Goal: Information Seeking & Learning: Learn about a topic

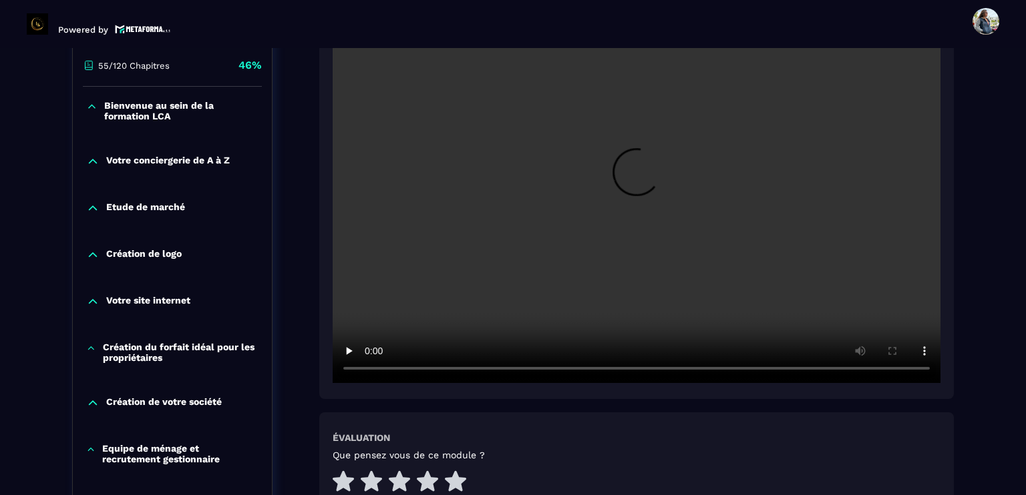
scroll to position [339, 0]
click at [618, 222] on video at bounding box center [637, 181] width 608 height 405
click at [580, 227] on video at bounding box center [637, 181] width 608 height 405
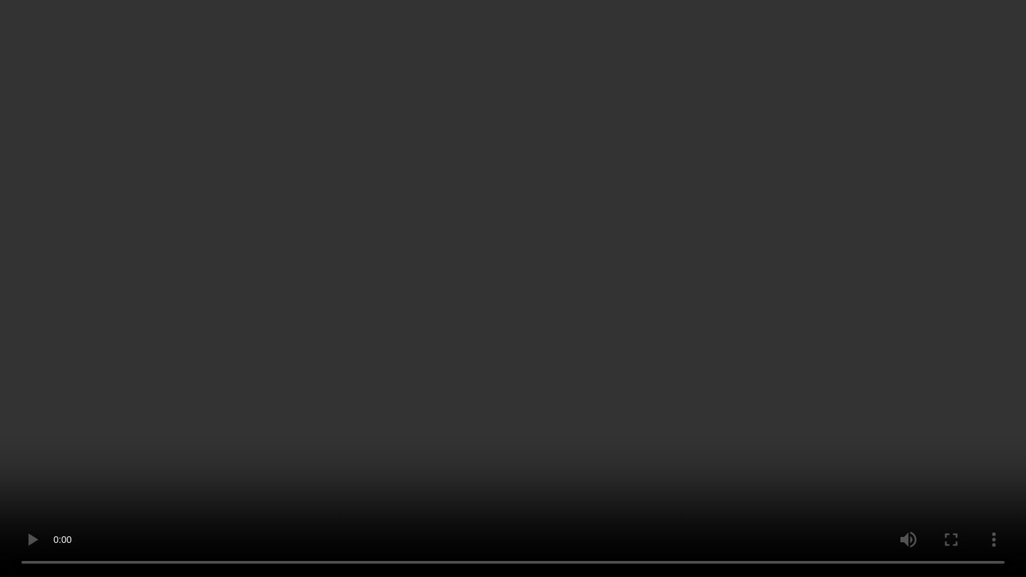
click at [483, 247] on video at bounding box center [513, 288] width 1026 height 577
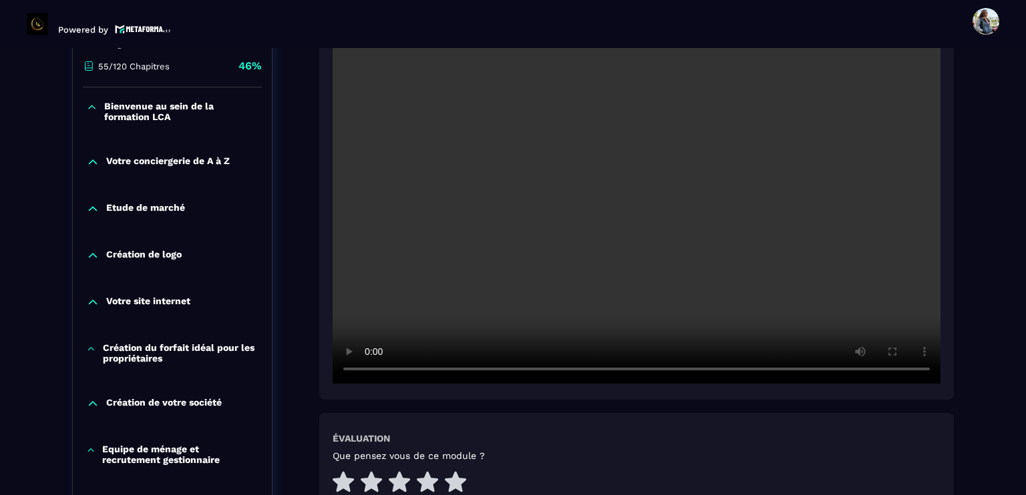
click at [582, 174] on video at bounding box center [637, 181] width 608 height 405
click at [549, 216] on video at bounding box center [637, 181] width 608 height 405
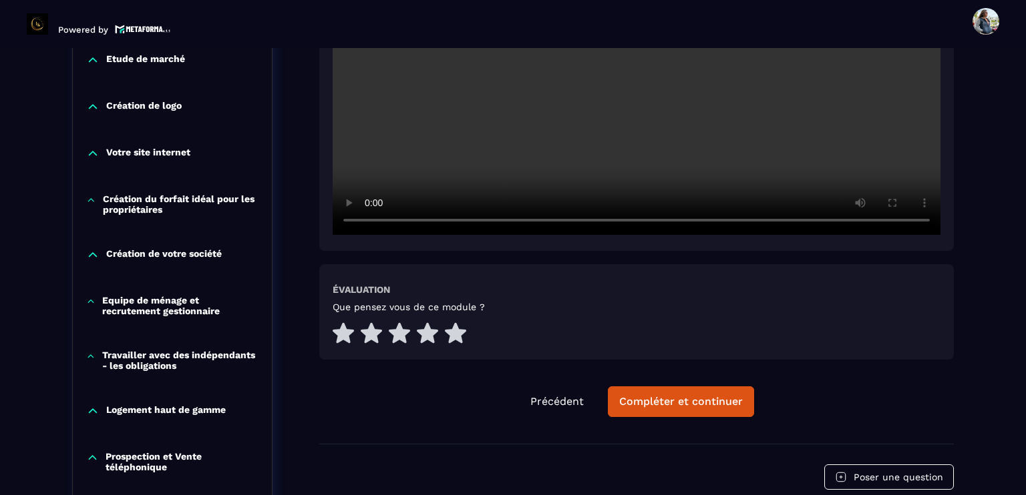
scroll to position [673, 0]
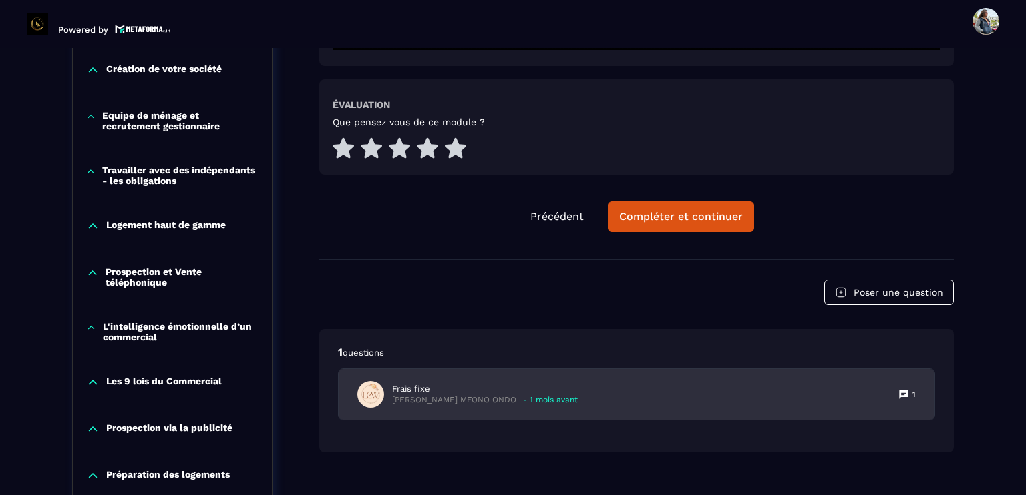
click at [449, 392] on p "Frais fixe" at bounding box center [485, 389] width 186 height 12
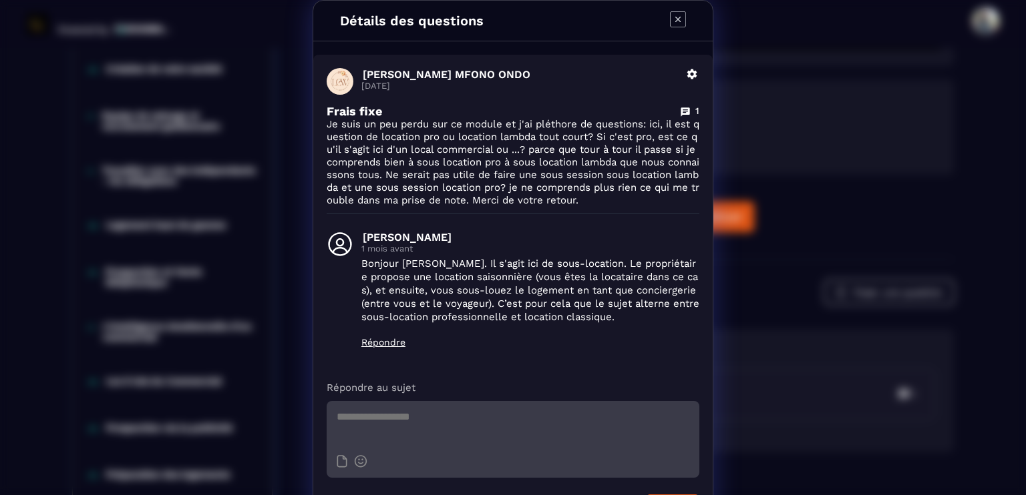
click at [675, 21] on icon "Modal window" at bounding box center [677, 19] width 5 height 5
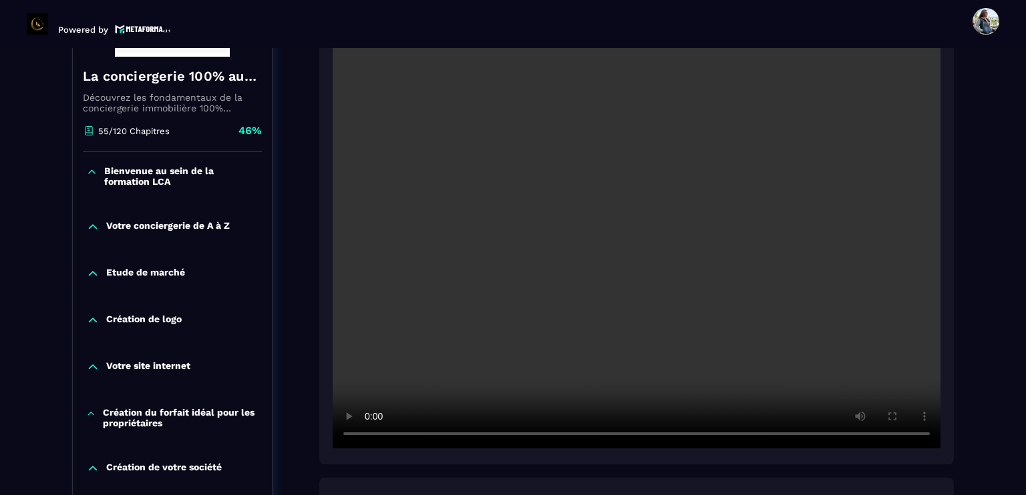
scroll to position [272, 0]
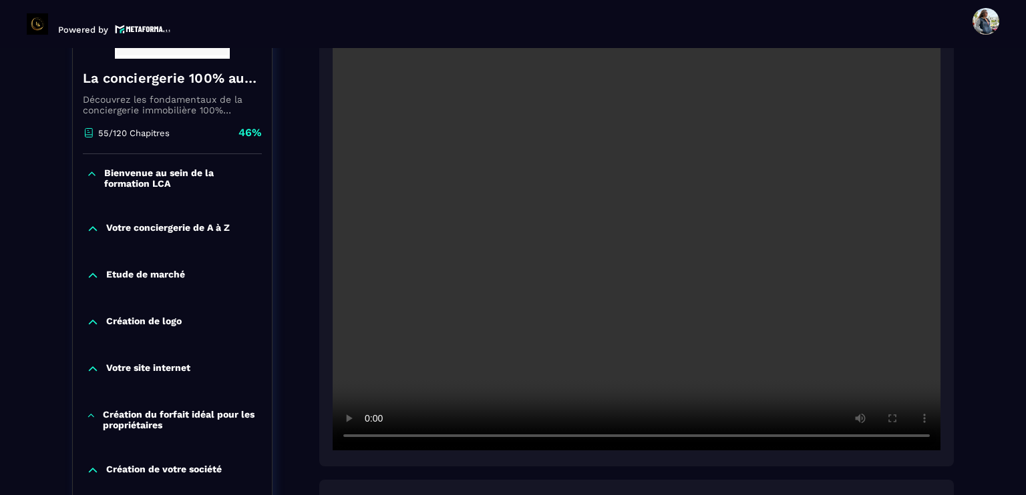
click at [622, 238] on video at bounding box center [637, 247] width 608 height 405
click at [642, 252] on video at bounding box center [637, 247] width 608 height 405
click at [630, 300] on video at bounding box center [637, 247] width 608 height 405
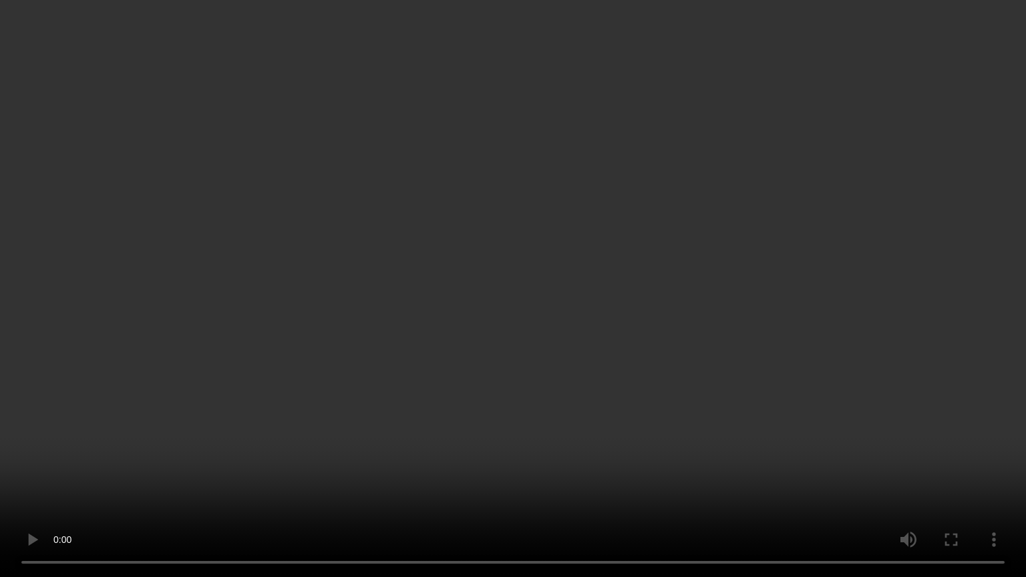
click at [522, 270] on video at bounding box center [513, 288] width 1026 height 577
click at [638, 417] on video at bounding box center [513, 288] width 1026 height 577
click at [479, 287] on video at bounding box center [513, 288] width 1026 height 577
click at [483, 298] on video at bounding box center [513, 288] width 1026 height 577
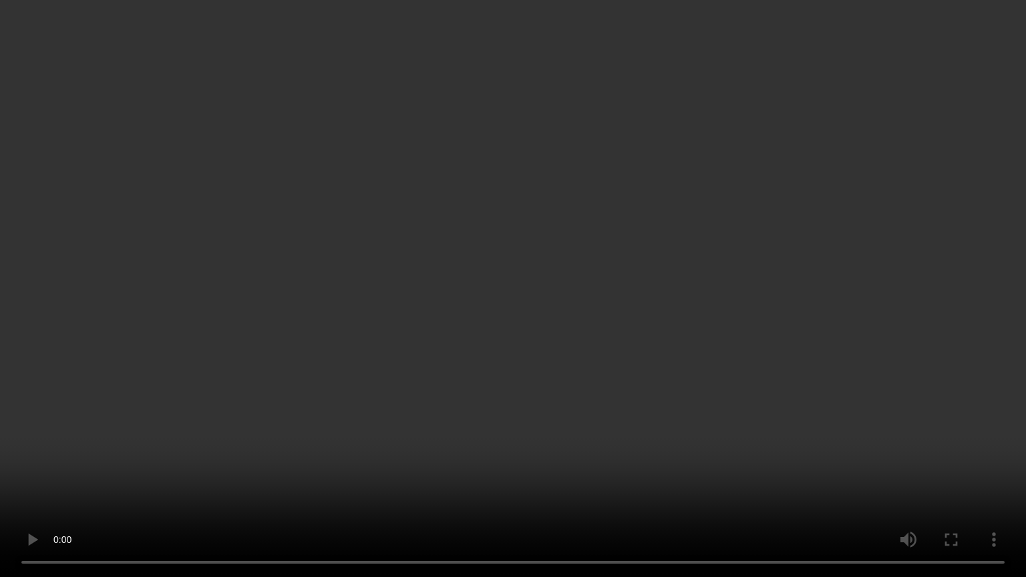
click at [557, 338] on video at bounding box center [513, 288] width 1026 height 577
click at [526, 333] on video at bounding box center [513, 288] width 1026 height 577
click at [537, 382] on video at bounding box center [513, 288] width 1026 height 577
click at [470, 282] on video at bounding box center [513, 288] width 1026 height 577
click at [350, 495] on video at bounding box center [513, 288] width 1026 height 577
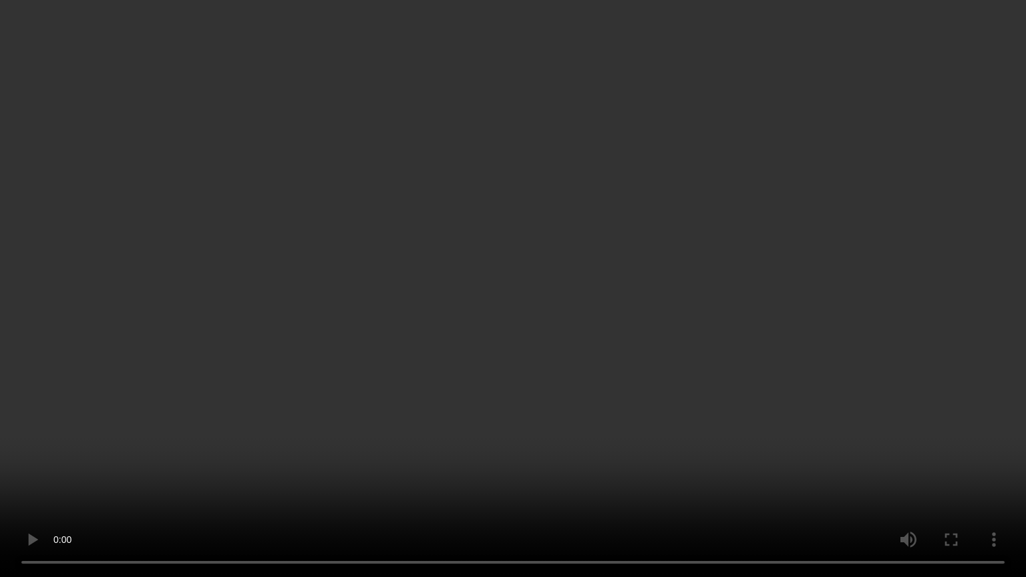
click at [449, 300] on video at bounding box center [513, 288] width 1026 height 577
click at [481, 342] on video at bounding box center [513, 288] width 1026 height 577
click at [448, 286] on video at bounding box center [513, 288] width 1026 height 577
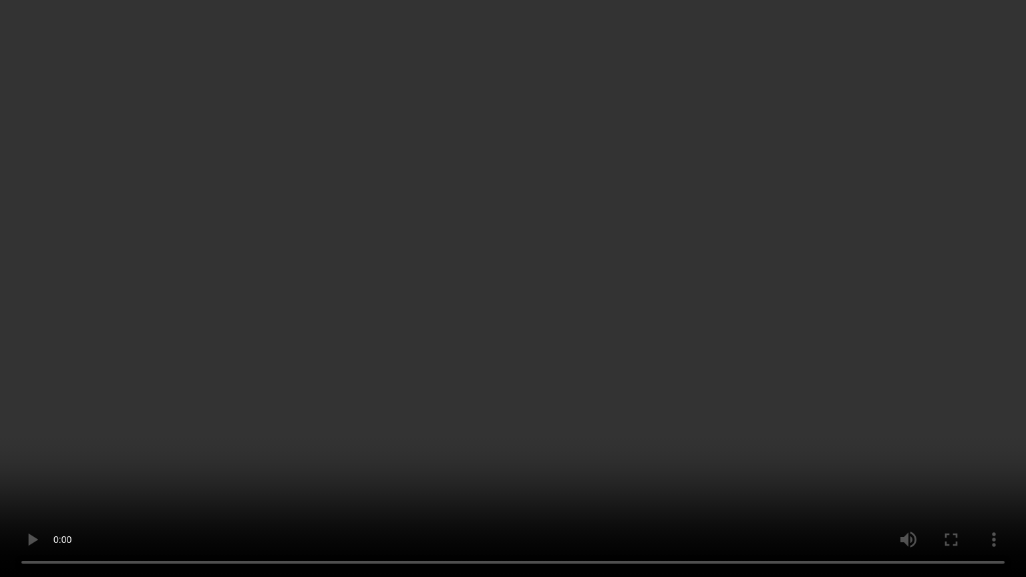
click at [518, 343] on video at bounding box center [513, 288] width 1026 height 577
click at [545, 299] on video at bounding box center [513, 288] width 1026 height 577
click at [411, 272] on video at bounding box center [513, 288] width 1026 height 577
click at [427, 358] on video at bounding box center [513, 288] width 1026 height 577
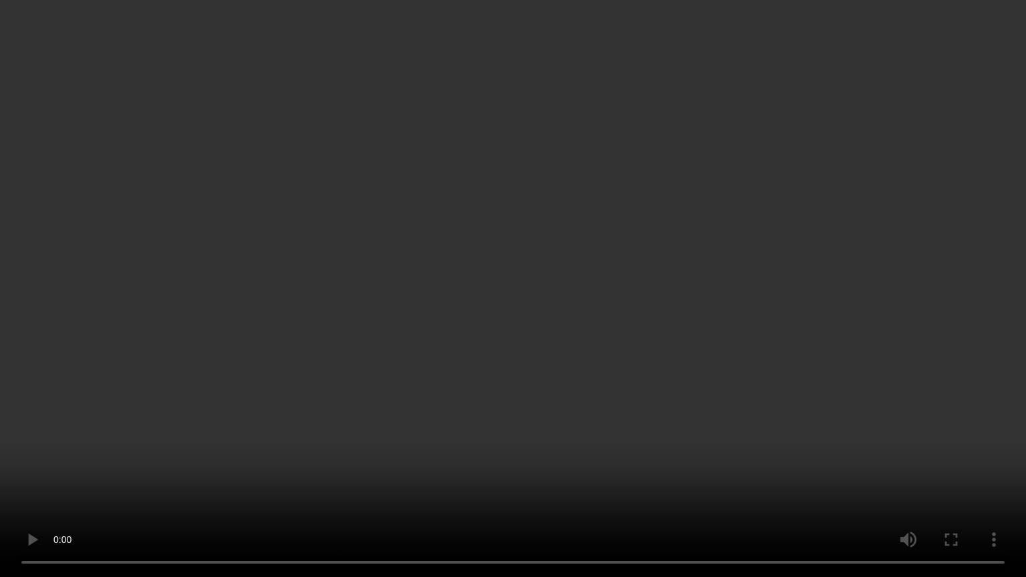
click at [441, 321] on video at bounding box center [513, 288] width 1026 height 577
click at [564, 291] on video at bounding box center [513, 288] width 1026 height 577
click at [243, 361] on video at bounding box center [513, 288] width 1026 height 577
click at [468, 367] on video at bounding box center [513, 288] width 1026 height 577
click at [465, 251] on video at bounding box center [513, 288] width 1026 height 577
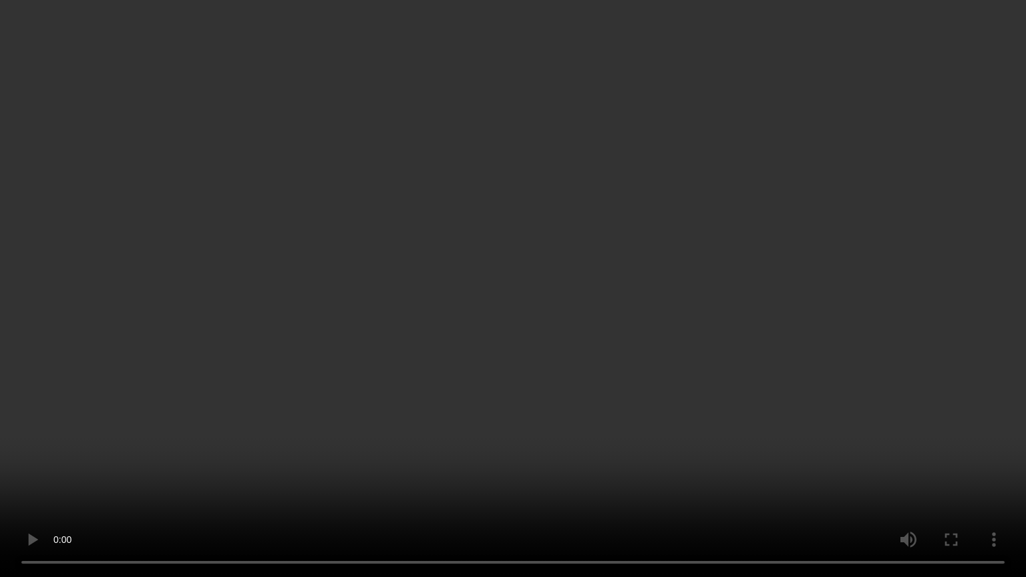
click at [538, 294] on video at bounding box center [513, 288] width 1026 height 577
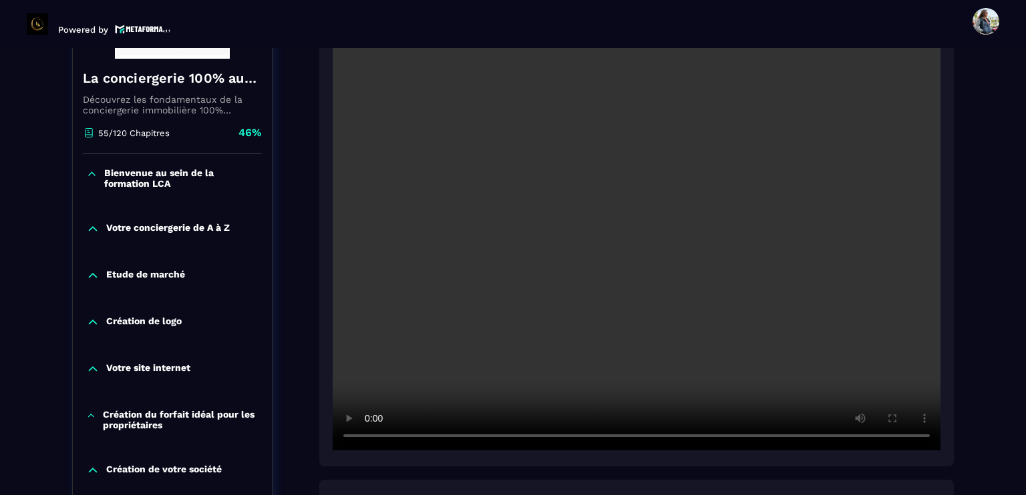
click at [628, 277] on video at bounding box center [637, 247] width 608 height 405
click at [606, 184] on video at bounding box center [637, 247] width 608 height 405
click at [519, 296] on video at bounding box center [637, 247] width 608 height 405
click at [588, 272] on video at bounding box center [637, 247] width 608 height 405
click at [612, 280] on video at bounding box center [637, 247] width 608 height 405
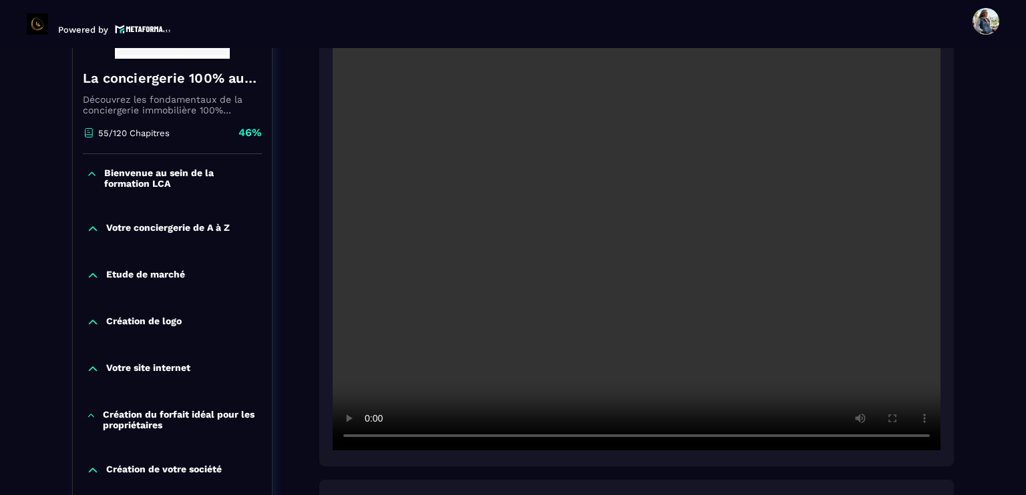
click at [495, 277] on video at bounding box center [637, 247] width 608 height 405
click at [624, 280] on video at bounding box center [637, 247] width 608 height 405
click at [686, 267] on video at bounding box center [637, 247] width 608 height 405
click at [717, 295] on video at bounding box center [637, 247] width 608 height 405
click at [654, 276] on video at bounding box center [637, 247] width 608 height 405
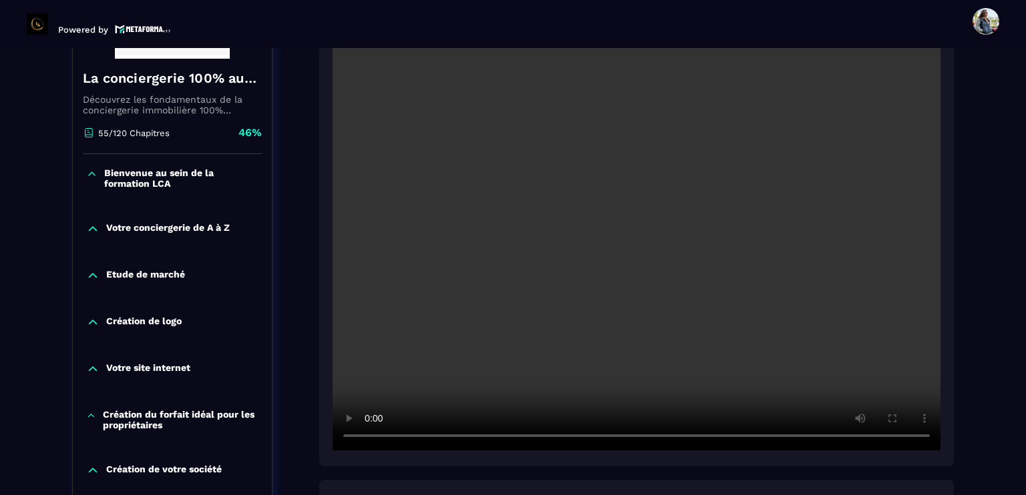
click at [614, 279] on video at bounding box center [637, 247] width 608 height 405
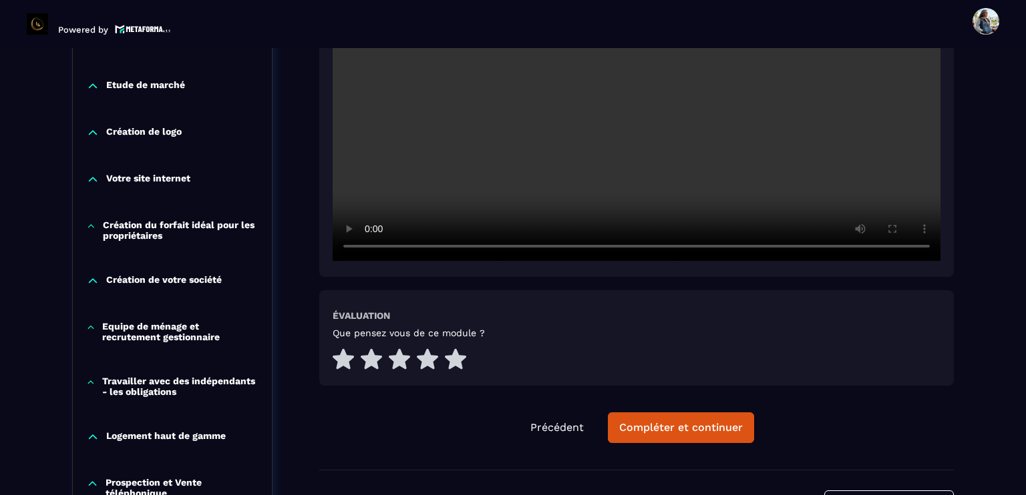
scroll to position [540, 0]
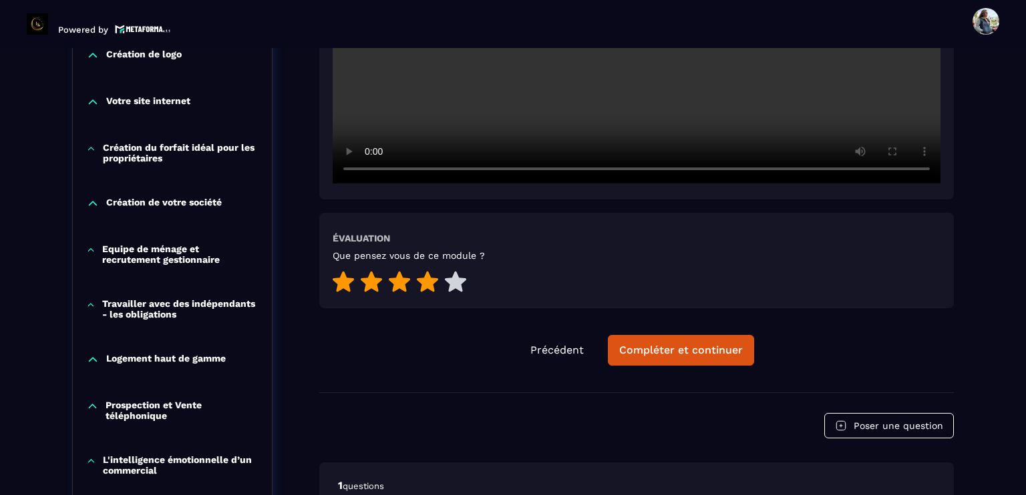
click at [426, 284] on icon at bounding box center [427, 281] width 21 height 21
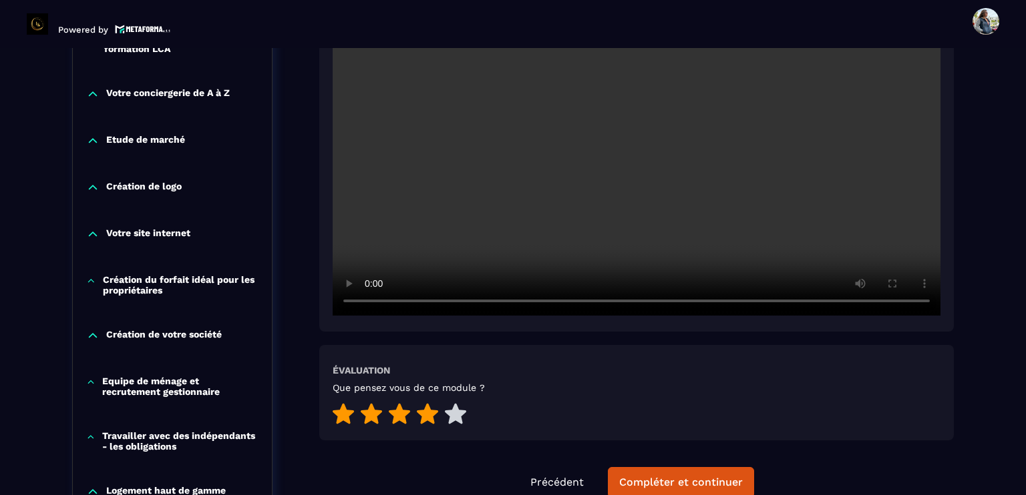
scroll to position [406, 0]
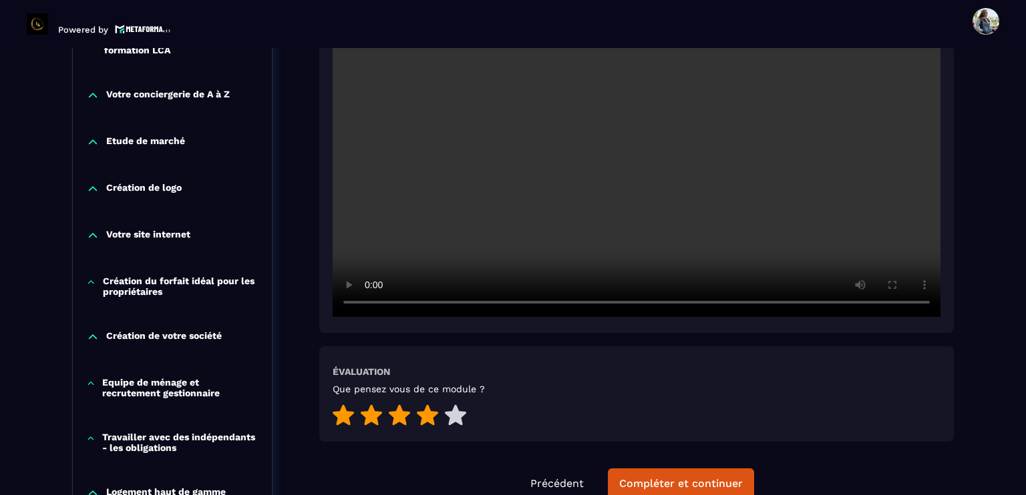
click at [706, 219] on video at bounding box center [637, 114] width 608 height 405
click at [710, 236] on video at bounding box center [637, 114] width 608 height 405
click at [704, 173] on video at bounding box center [637, 114] width 608 height 405
click at [610, 168] on video at bounding box center [637, 114] width 608 height 405
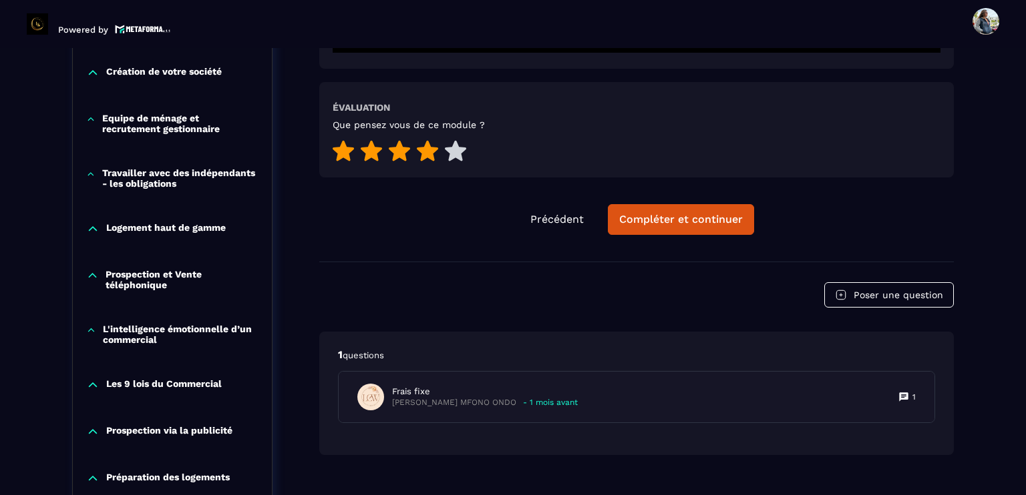
scroll to position [673, 0]
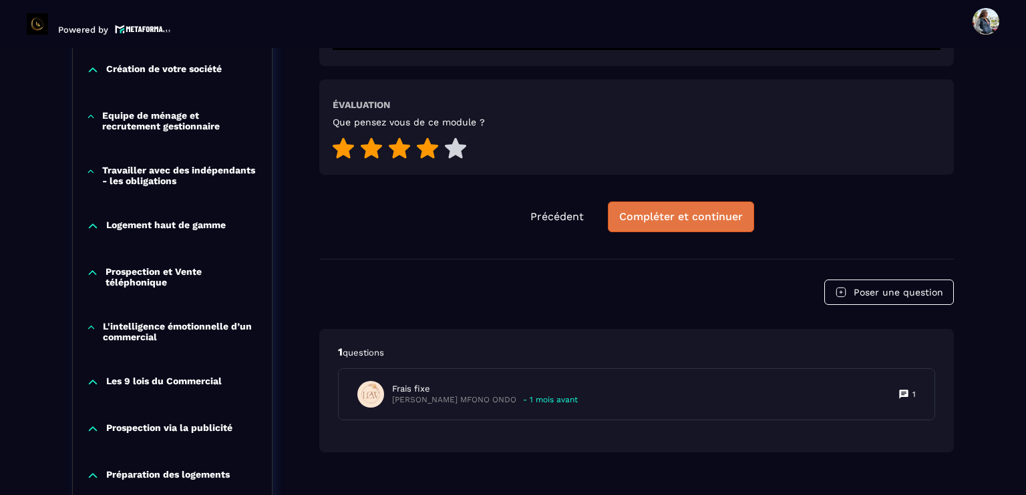
click at [657, 224] on button "Compléter et continuer" at bounding box center [681, 217] width 146 height 31
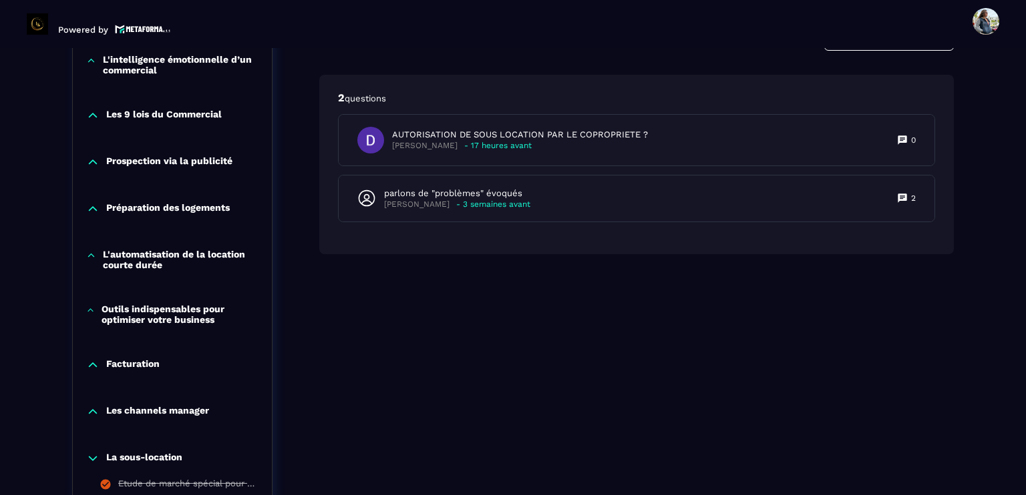
scroll to position [1274, 0]
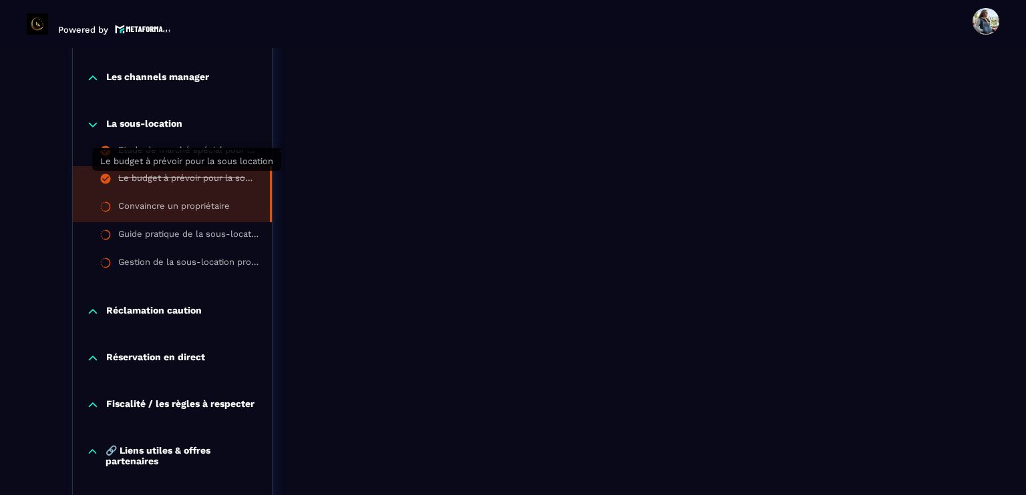
click at [165, 176] on div "Le budget à prévoir pour la sous location" at bounding box center [187, 180] width 138 height 15
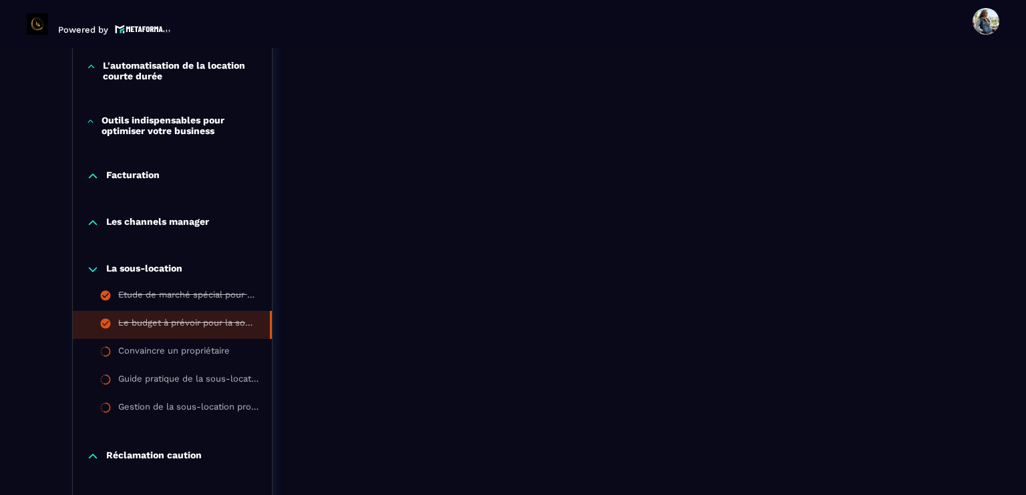
scroll to position [1135, 0]
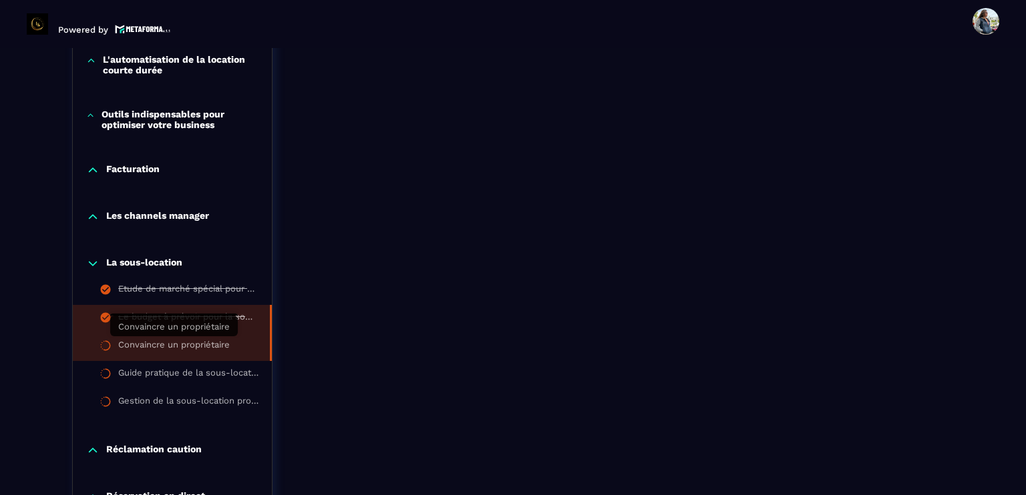
click at [171, 344] on div "Convaincre un propriétaire" at bounding box center [174, 347] width 112 height 15
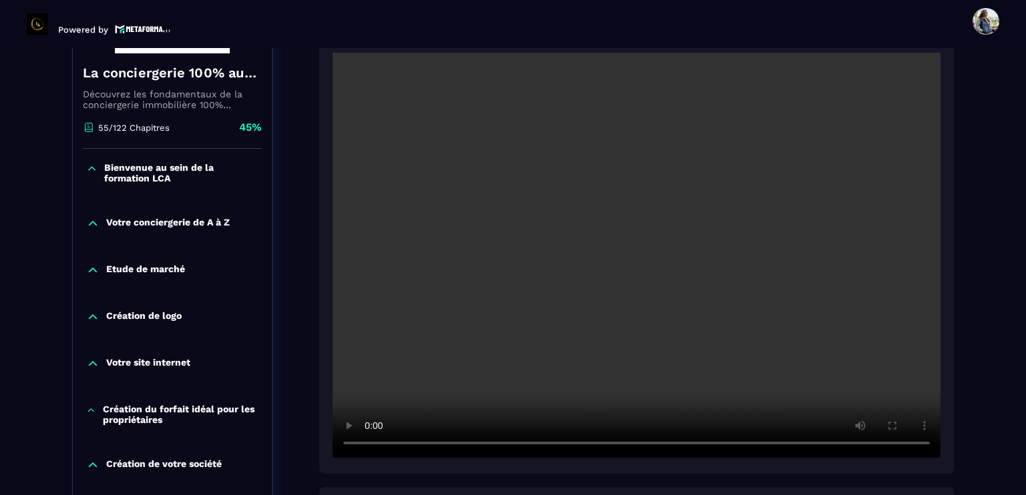
scroll to position [272, 0]
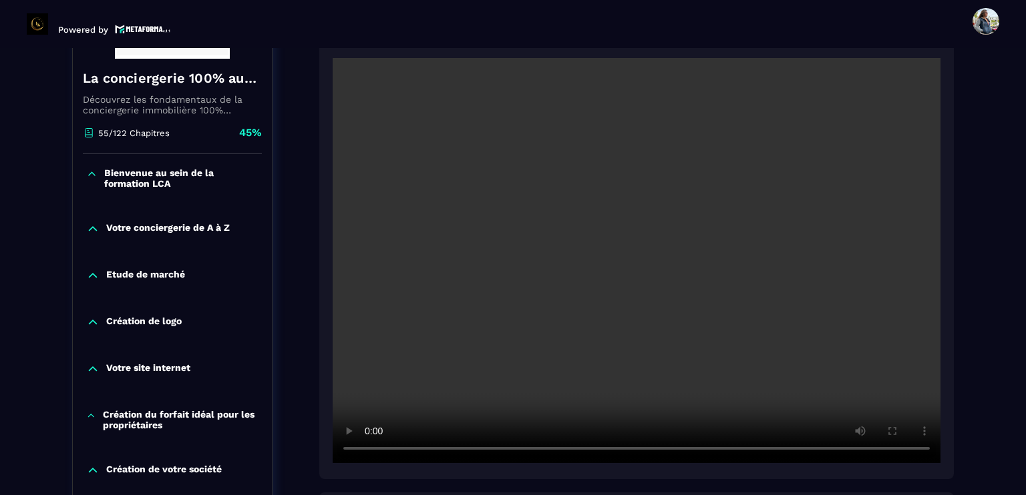
click at [529, 343] on video at bounding box center [637, 260] width 608 height 405
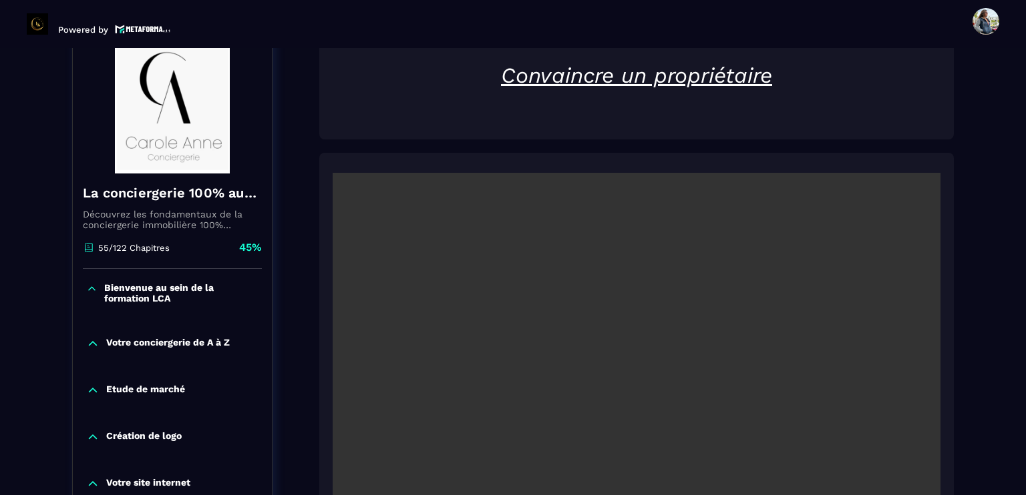
scroll to position [0, 0]
